Goal: Information Seeking & Learning: Learn about a topic

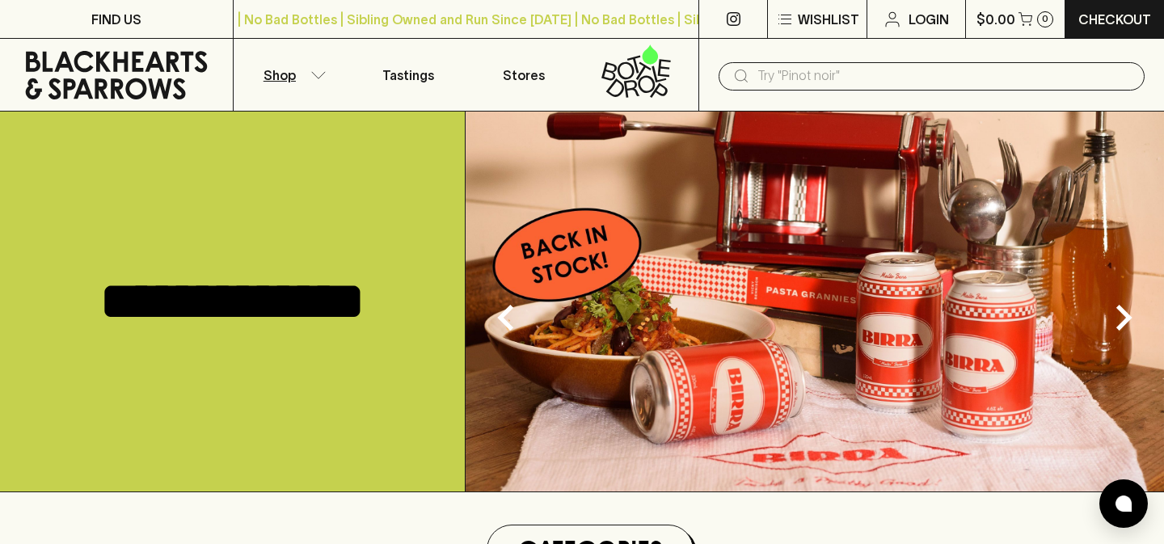
click at [315, 82] on button "Shop" at bounding box center [292, 75] width 116 height 72
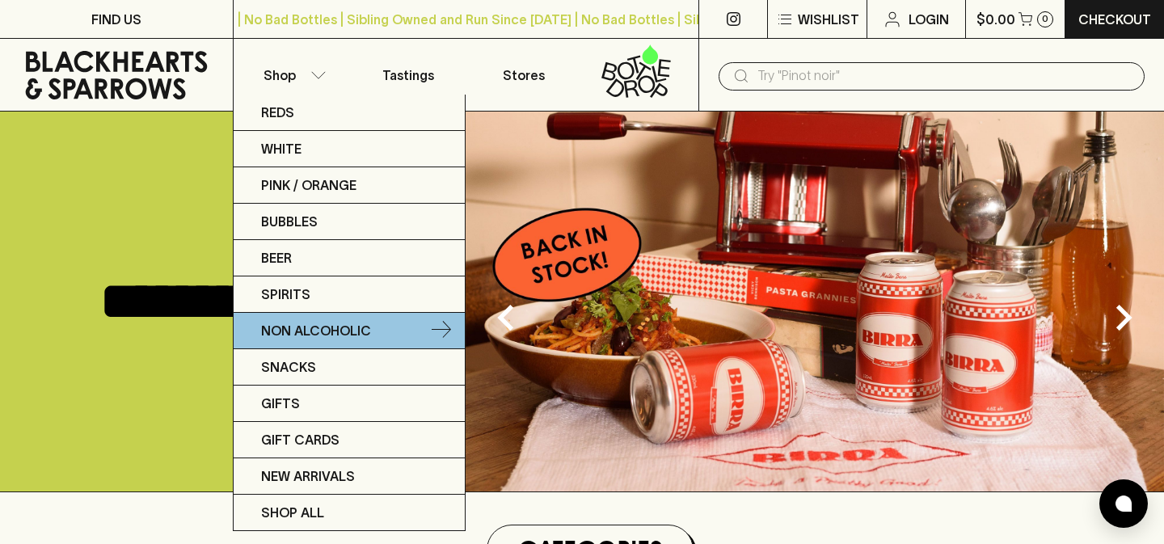
click at [337, 327] on p "Non Alcoholic" at bounding box center [316, 330] width 110 height 19
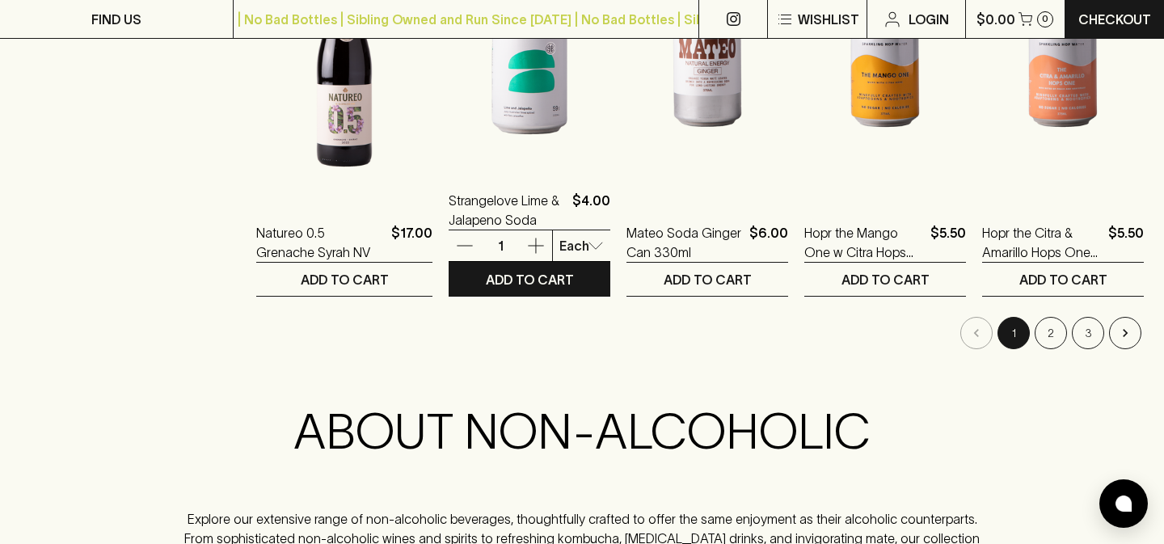
scroll to position [1793, 0]
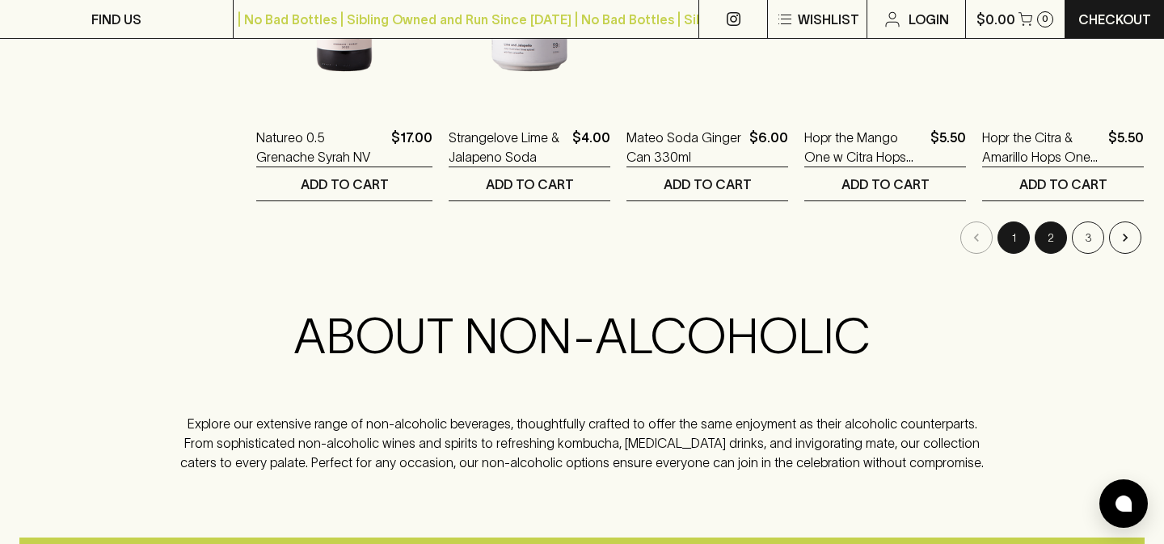
click at [1055, 241] on button "2" at bounding box center [1051, 238] width 32 height 32
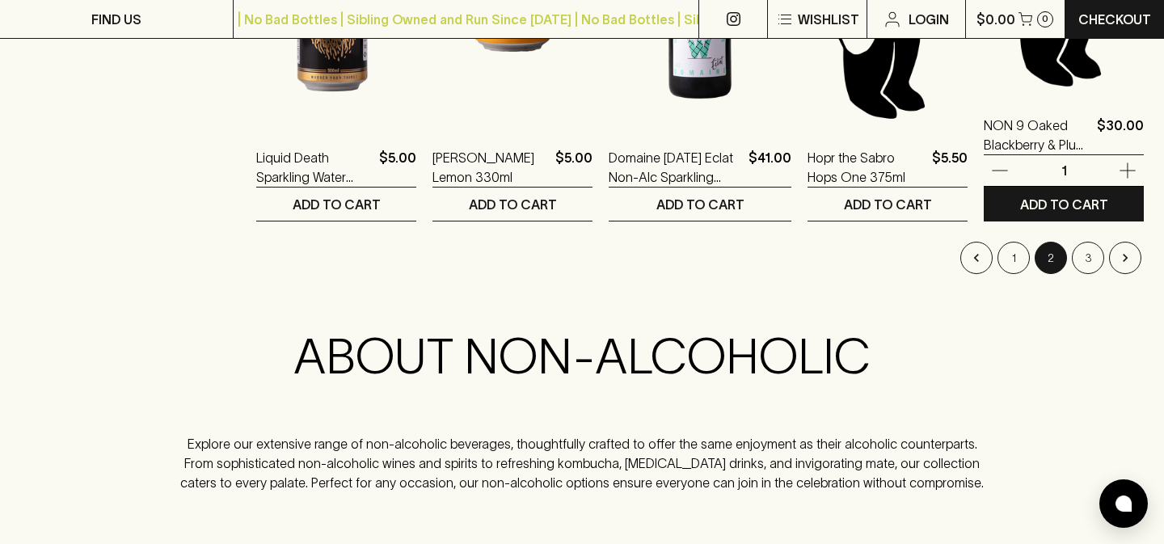
scroll to position [1793, 0]
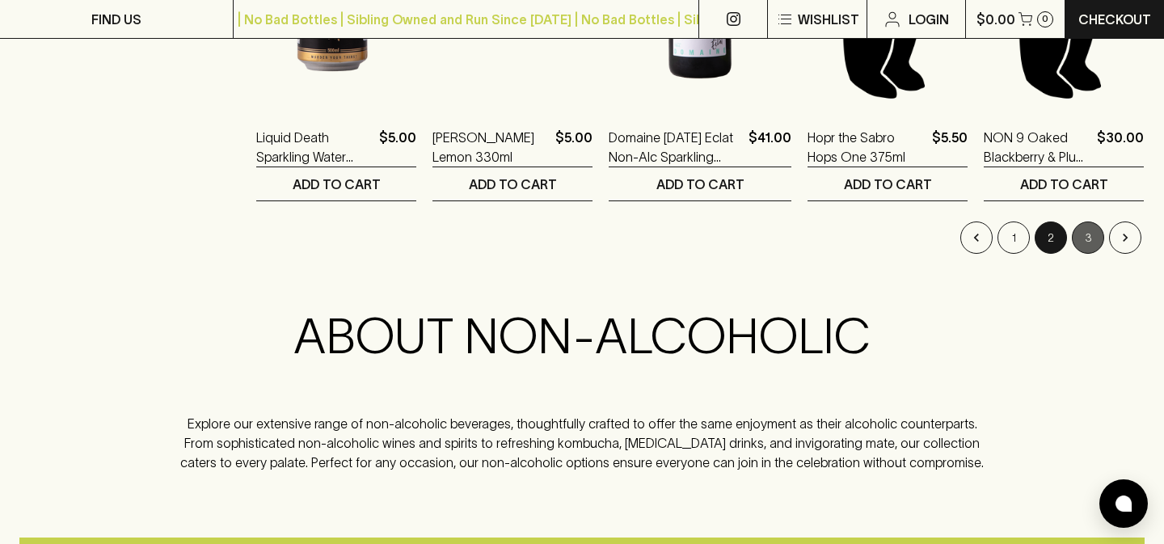
click at [1094, 237] on button "3" at bounding box center [1088, 238] width 32 height 32
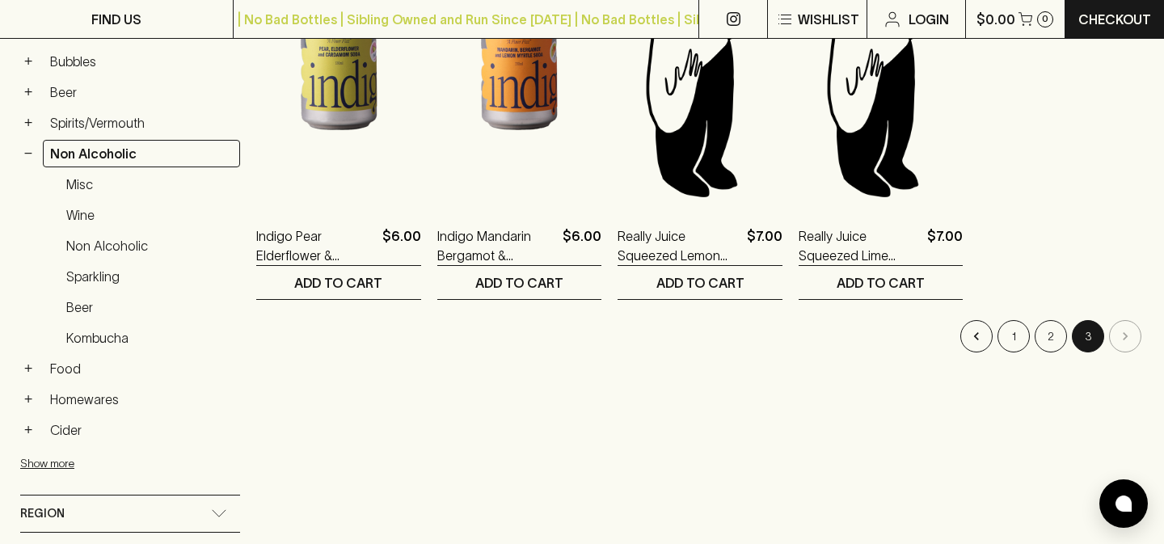
scroll to position [415, 0]
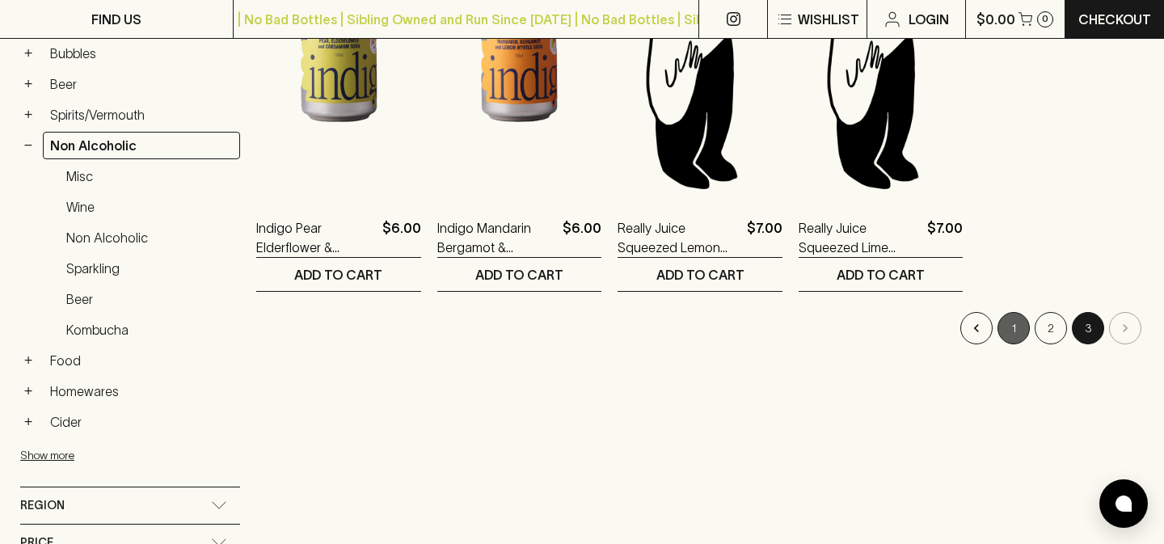
click at [1022, 331] on button "1" at bounding box center [1014, 328] width 32 height 32
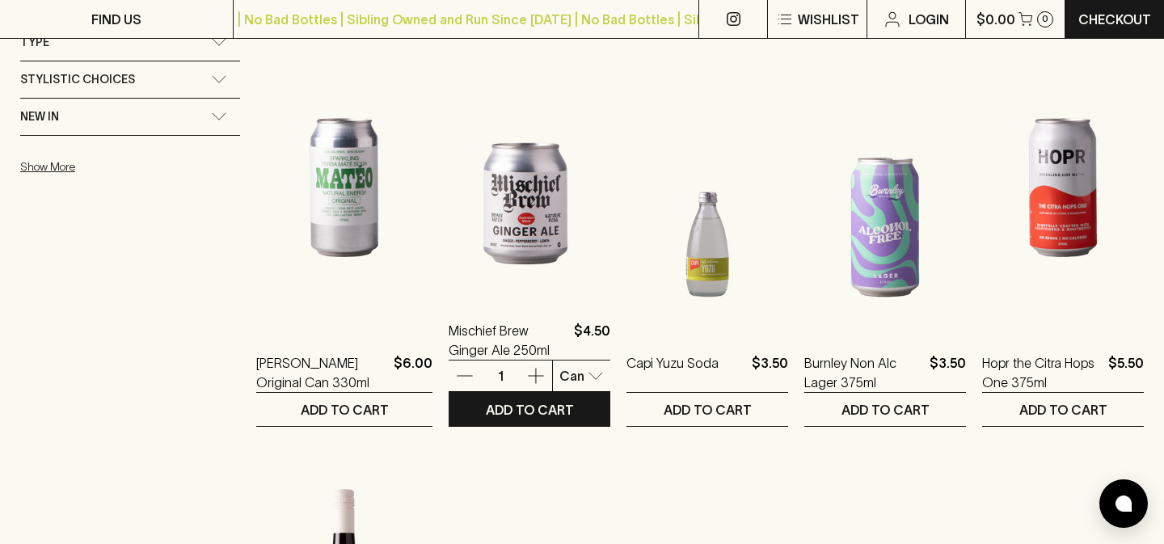
scroll to position [1146, 0]
